Goal: Find specific page/section: Find specific page/section

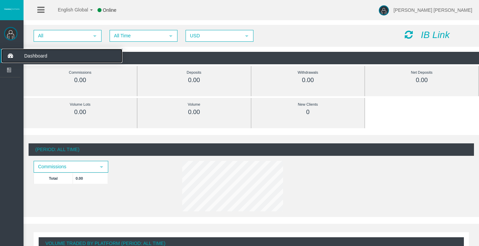
click at [13, 54] on icon at bounding box center [10, 56] width 18 height 14
click at [5, 54] on icon at bounding box center [10, 56] width 18 height 14
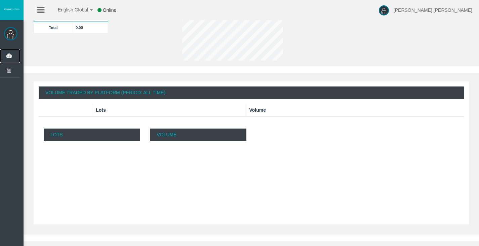
scroll to position [154, 0]
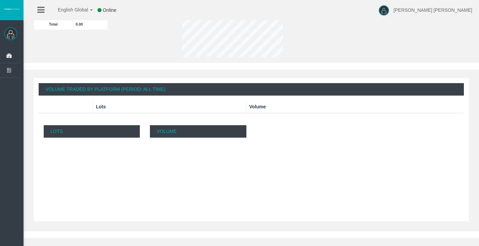
click at [11, 34] on img at bounding box center [10, 33] width 13 height 13
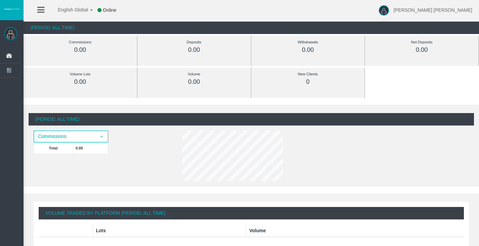
scroll to position [28, 0]
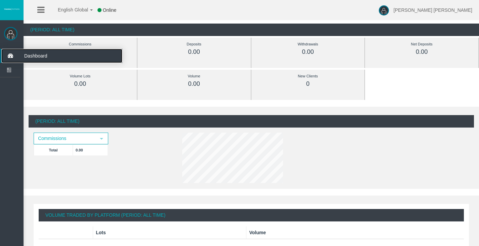
click at [6, 56] on icon at bounding box center [10, 56] width 18 height 14
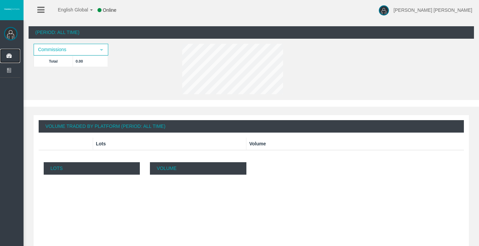
scroll to position [0, 0]
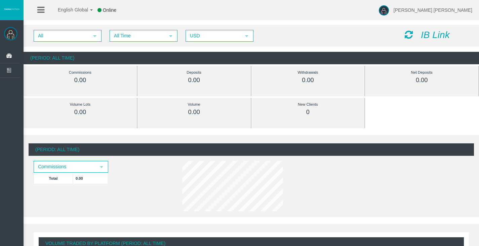
click at [428, 33] on icon "IB Link" at bounding box center [435, 35] width 29 height 10
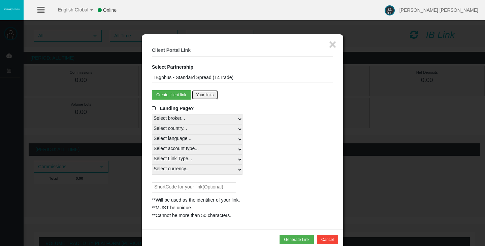
click at [206, 97] on button "Your links" at bounding box center [205, 94] width 26 height 9
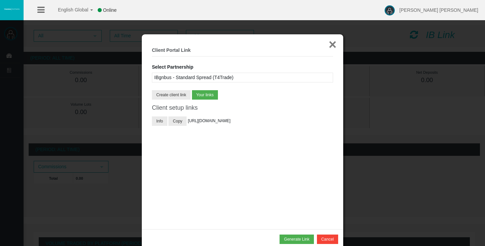
click at [332, 43] on button "×" at bounding box center [332, 44] width 8 height 13
